Goal: Information Seeking & Learning: Learn about a topic

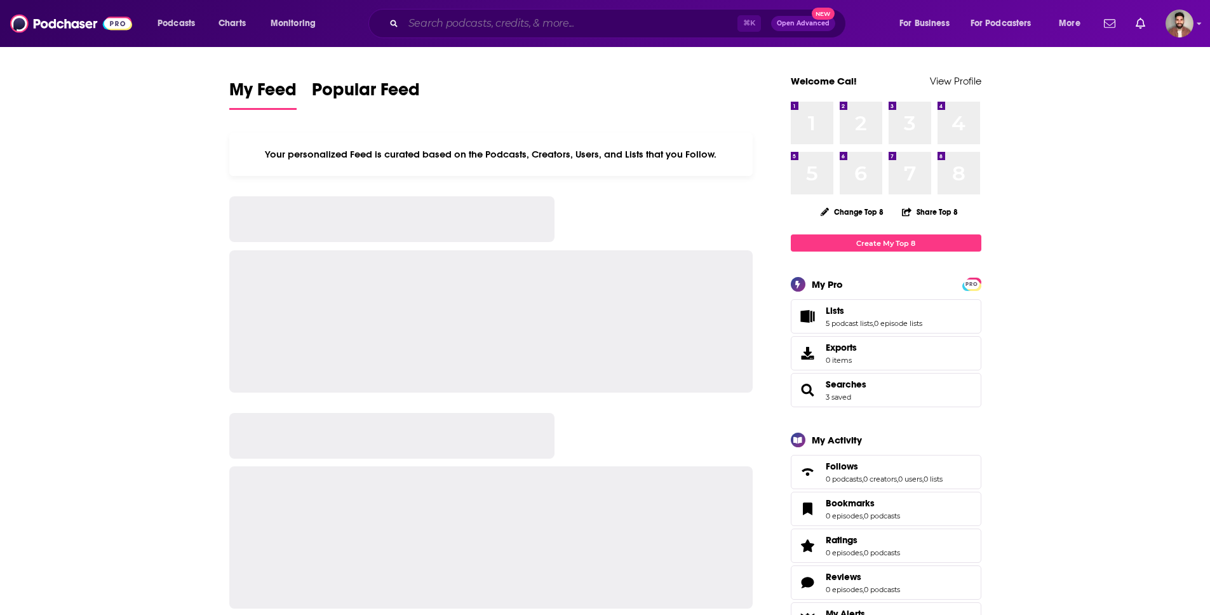
click at [581, 20] on input "Search podcasts, credits, & more..." at bounding box center [570, 23] width 334 height 20
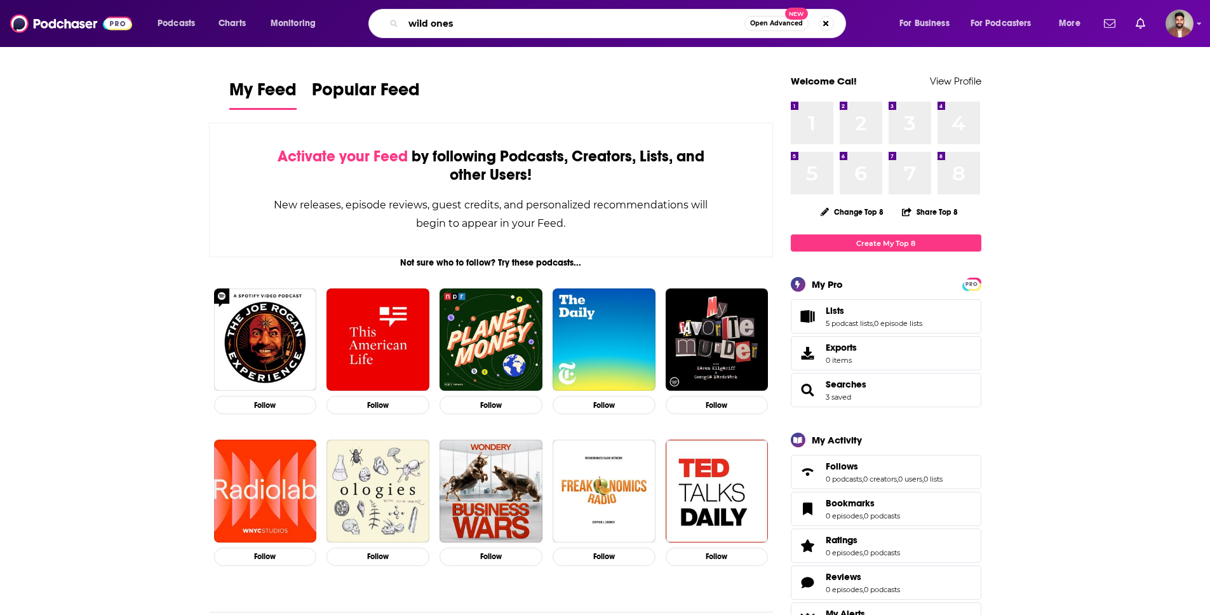
type input "wild ones"
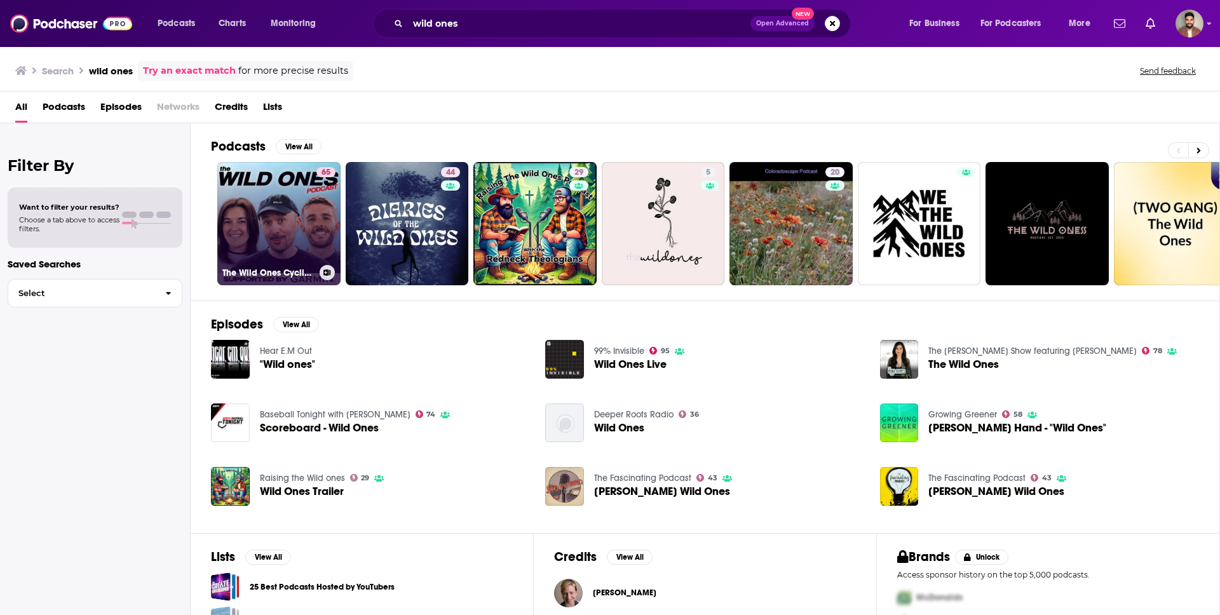
click at [280, 219] on link "65 The Wild Ones Cycling Podcast" at bounding box center [278, 223] width 123 height 123
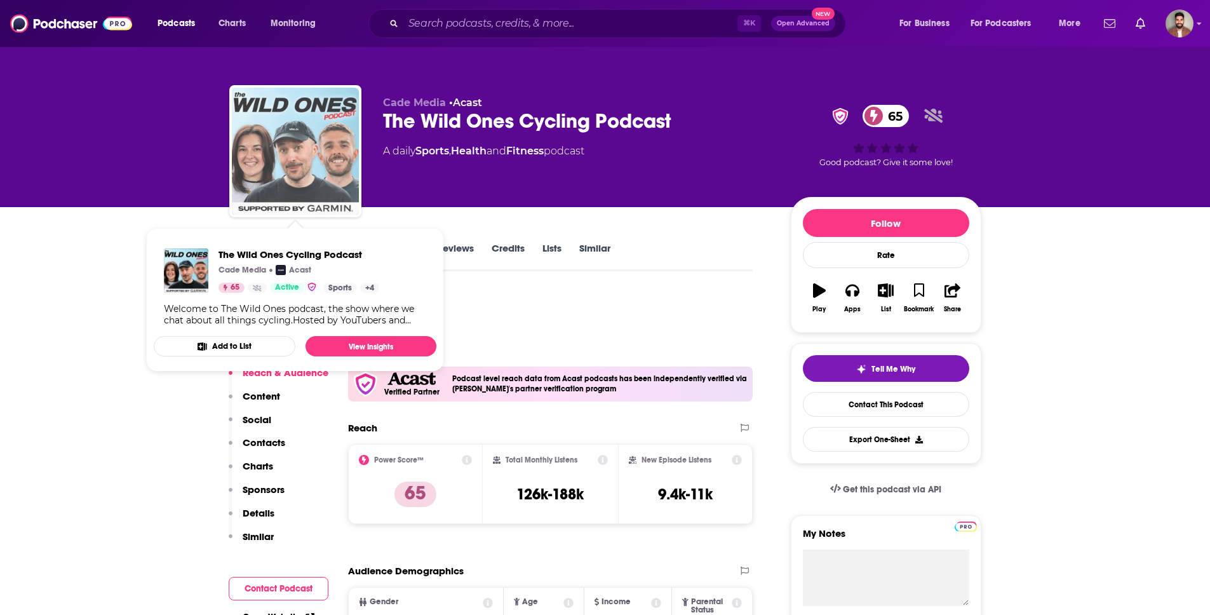
click at [327, 163] on img "The Wild Ones Cycling Podcast" at bounding box center [295, 151] width 127 height 127
